Goal: Navigation & Orientation: Find specific page/section

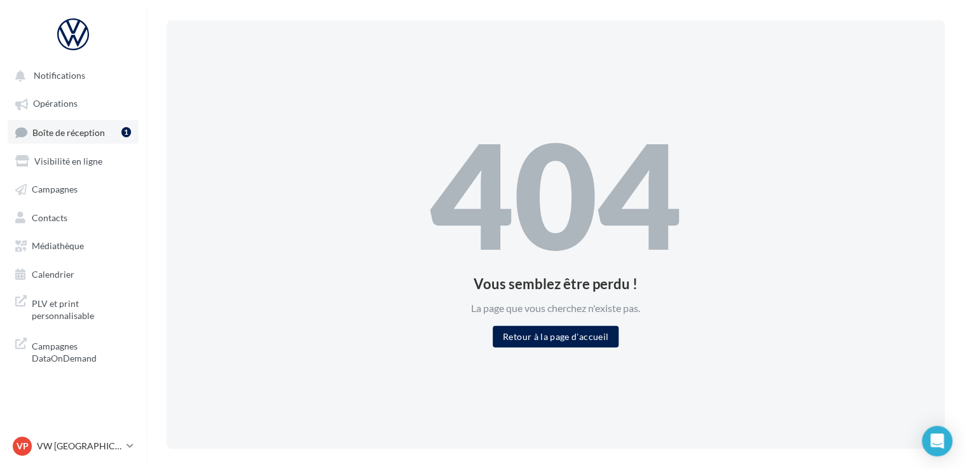
click at [113, 133] on link "Boîte de réception 1" at bounding box center [73, 132] width 131 height 24
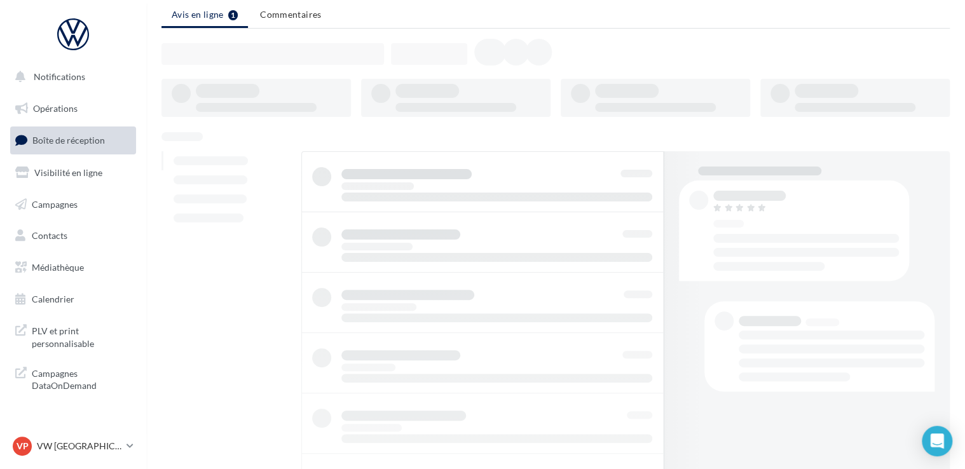
scroll to position [64, 0]
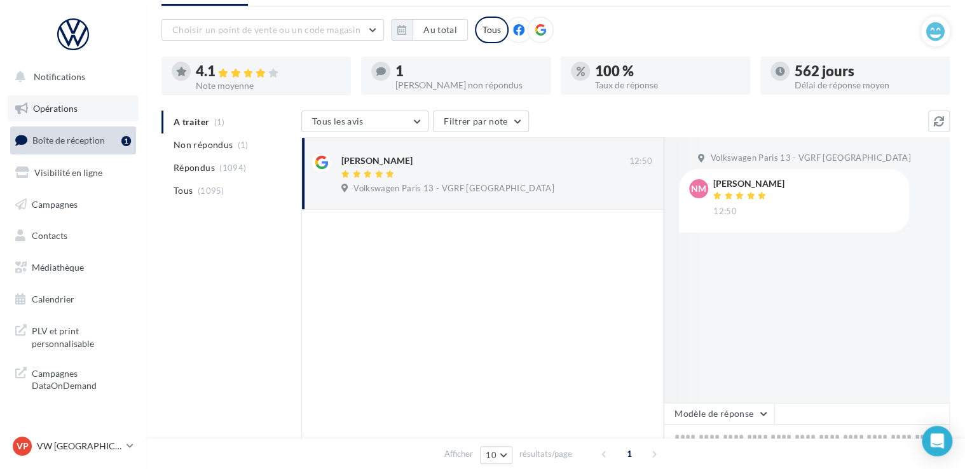
click at [69, 112] on span "Opérations" at bounding box center [55, 108] width 44 height 11
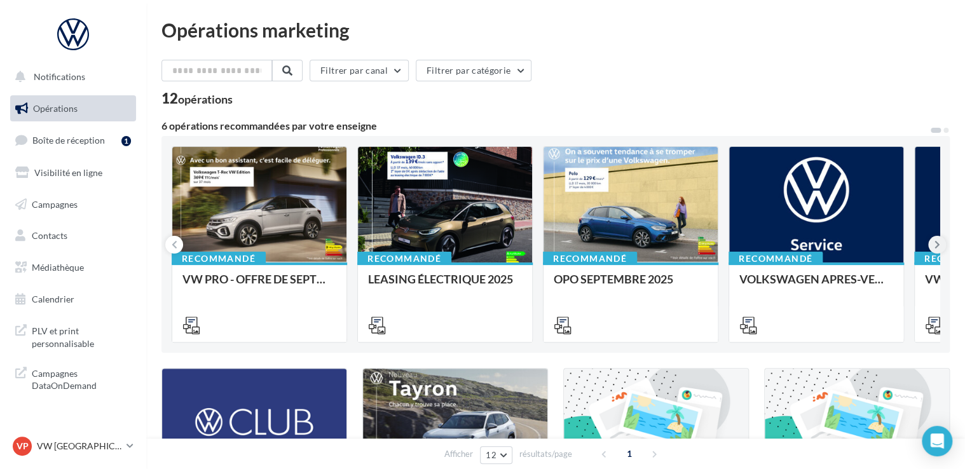
click at [937, 245] on icon at bounding box center [937, 244] width 6 height 13
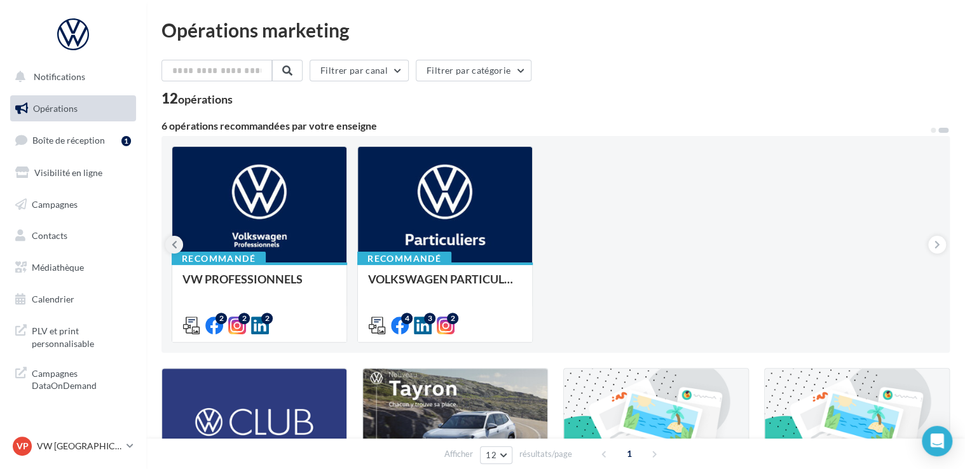
click at [175, 244] on icon at bounding box center [175, 244] width 6 height 13
